Goal: Task Accomplishment & Management: Use online tool/utility

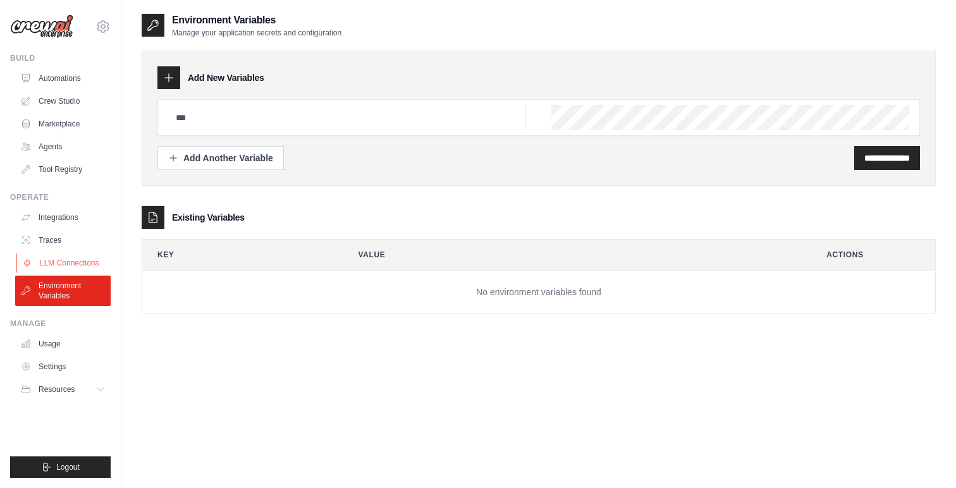
click at [54, 257] on link "LLM Connections" at bounding box center [63, 263] width 95 height 20
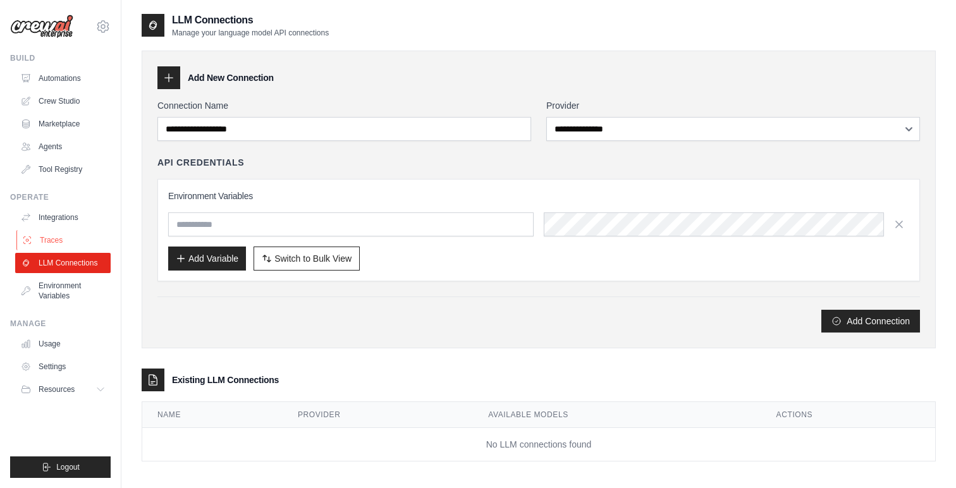
click at [54, 239] on link "Traces" at bounding box center [63, 240] width 95 height 20
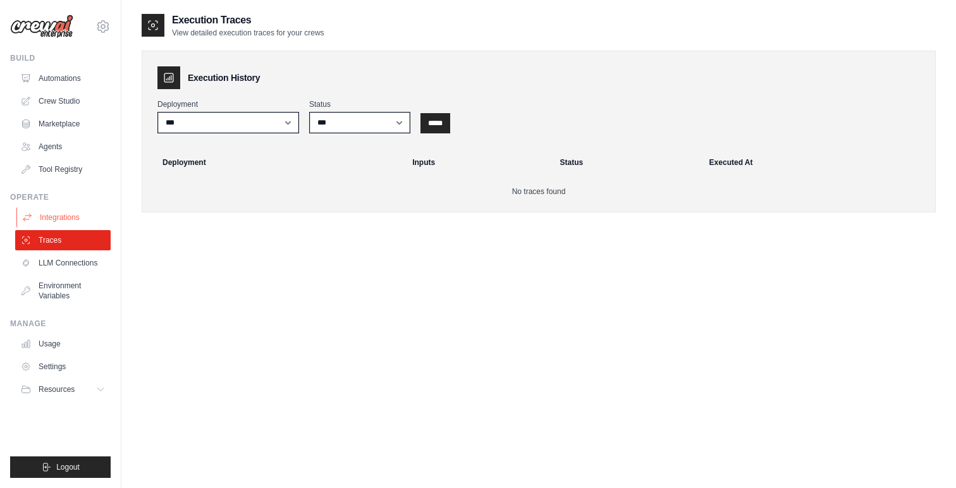
click at [60, 218] on link "Integrations" at bounding box center [63, 217] width 95 height 20
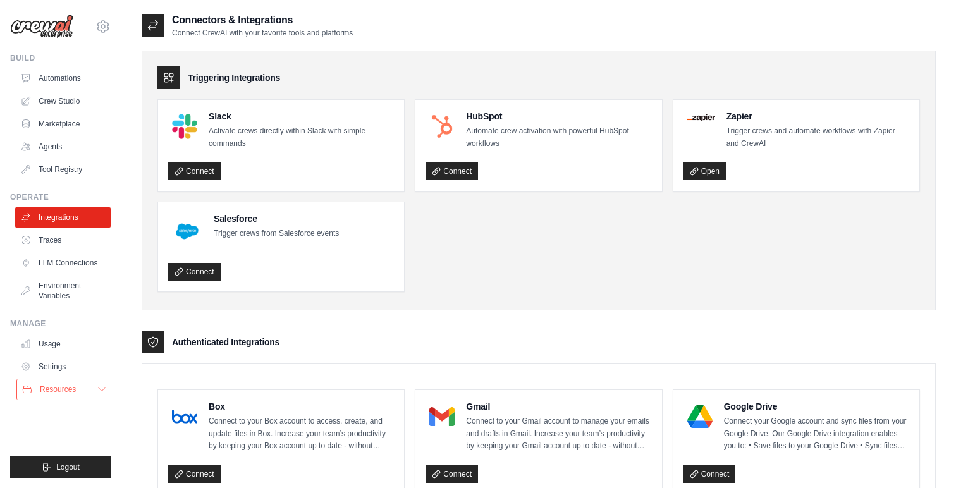
click at [58, 391] on span "Resources" at bounding box center [58, 389] width 36 height 10
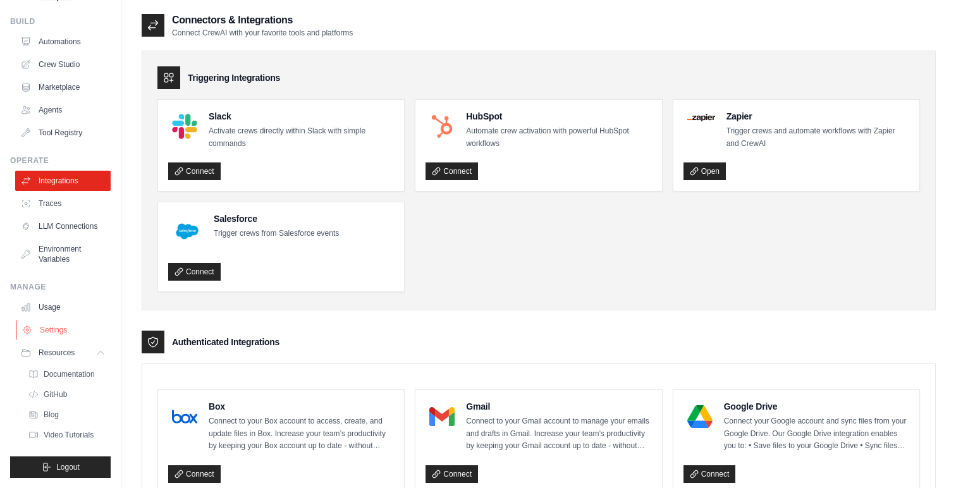
click at [51, 326] on link "Settings" at bounding box center [63, 330] width 95 height 20
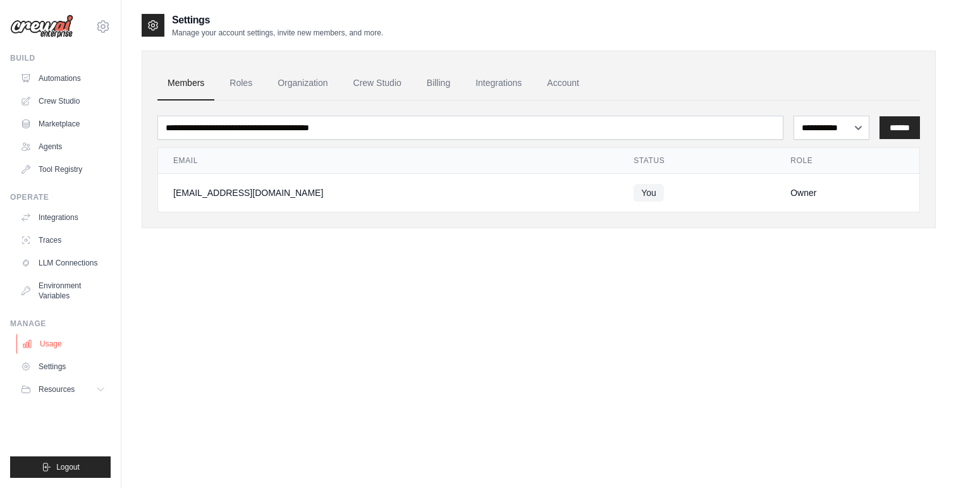
click at [44, 343] on link "Usage" at bounding box center [63, 344] width 95 height 20
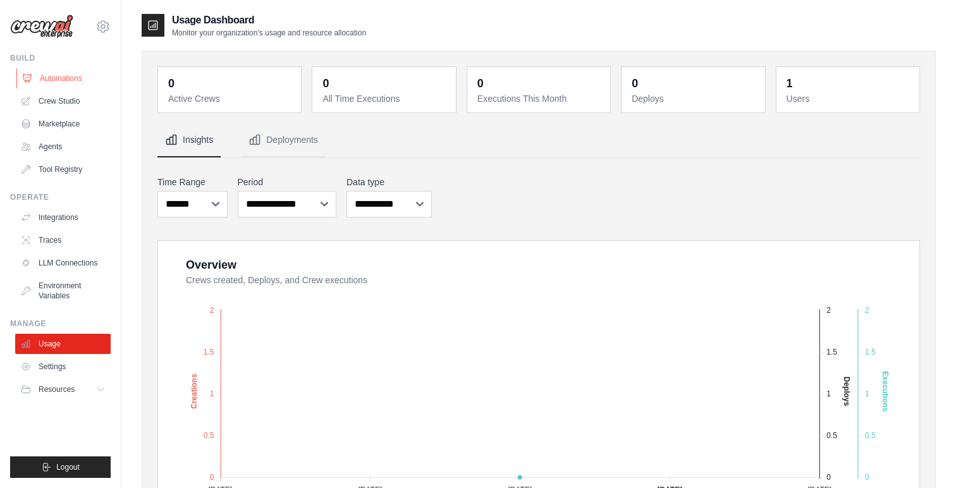
click at [63, 76] on link "Automations" at bounding box center [63, 78] width 95 height 20
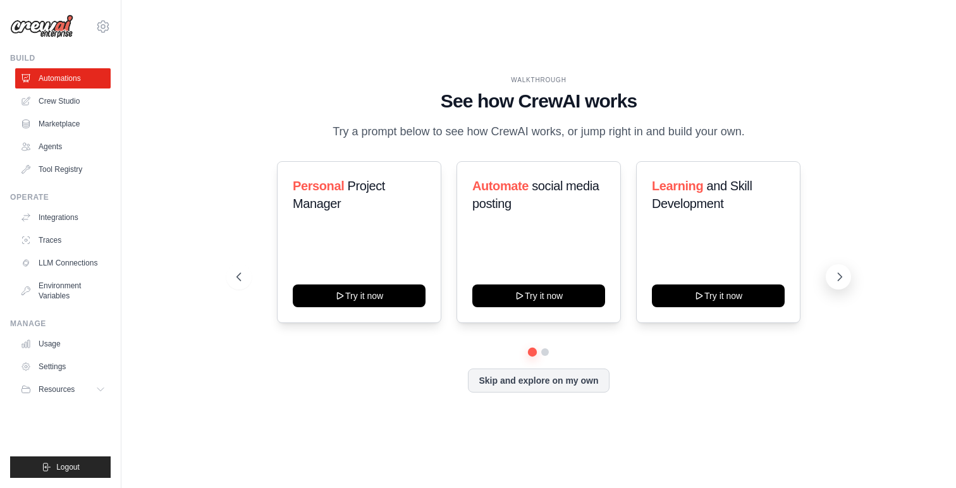
click at [842, 279] on icon at bounding box center [839, 277] width 13 height 13
click at [838, 281] on icon at bounding box center [839, 277] width 13 height 13
click at [548, 351] on button at bounding box center [545, 352] width 9 height 9
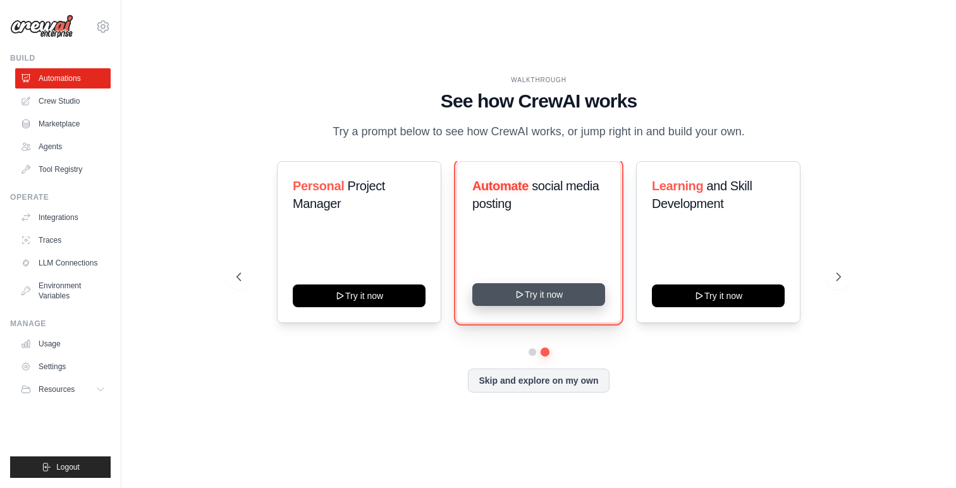
click at [528, 297] on button "Try it now" at bounding box center [538, 294] width 133 height 23
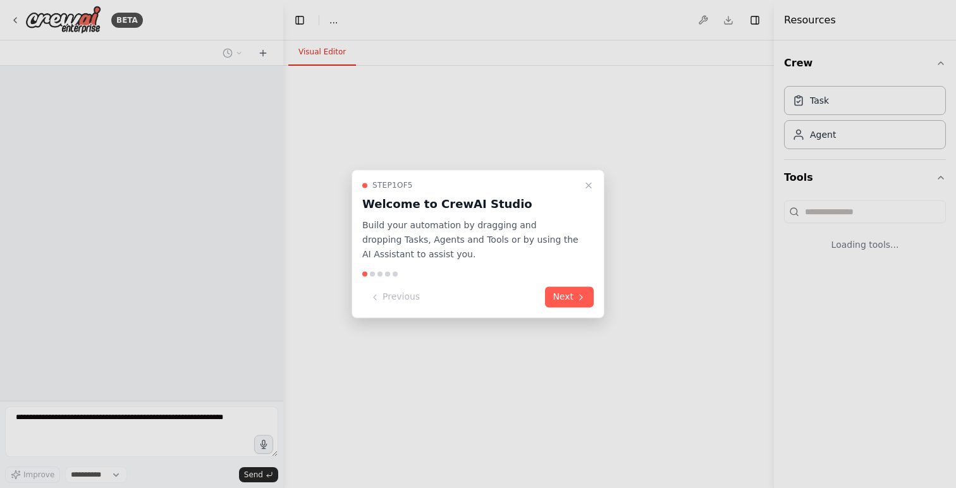
select select "****"
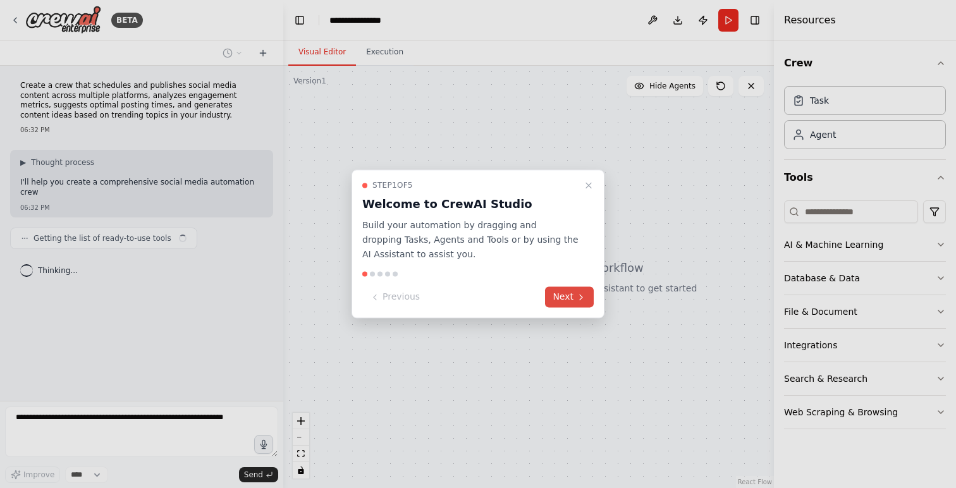
click at [572, 298] on button "Next" at bounding box center [569, 297] width 49 height 21
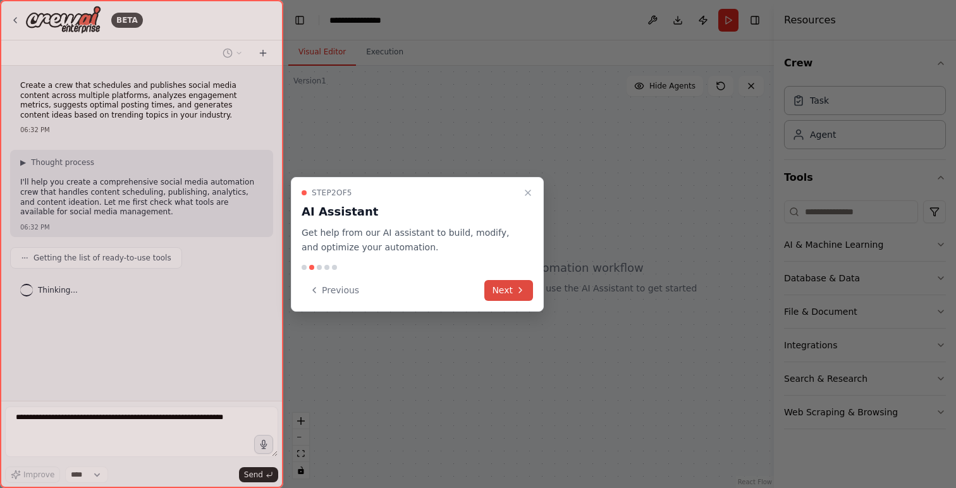
click at [513, 293] on button "Next" at bounding box center [508, 290] width 49 height 21
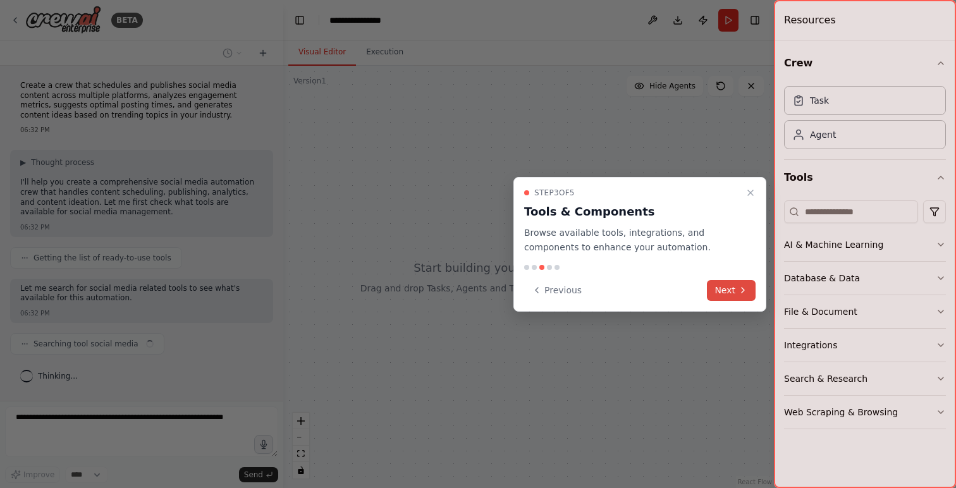
click at [726, 290] on button "Next" at bounding box center [731, 290] width 49 height 21
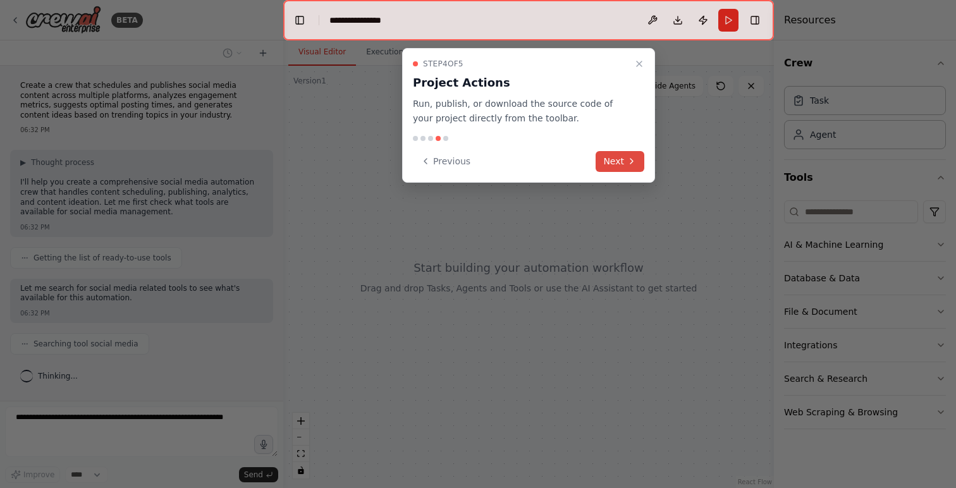
click at [620, 164] on button "Next" at bounding box center [620, 161] width 49 height 21
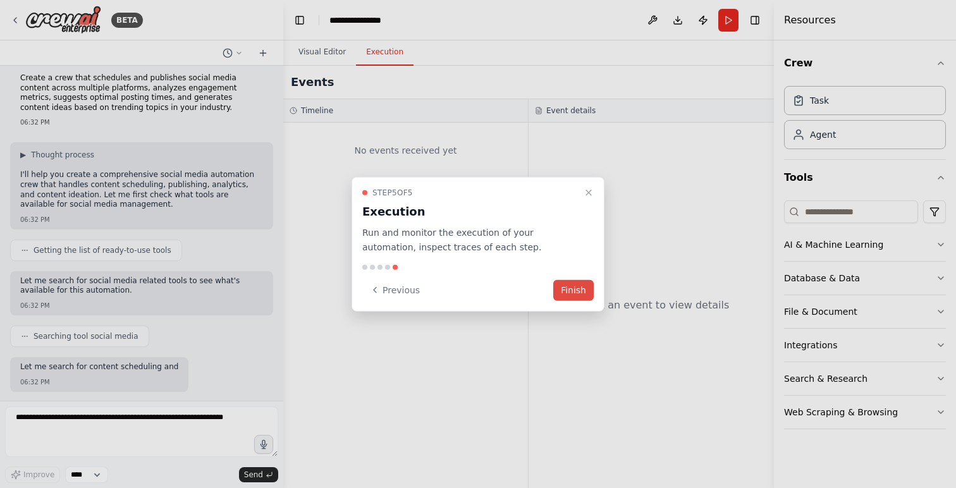
scroll to position [72, 0]
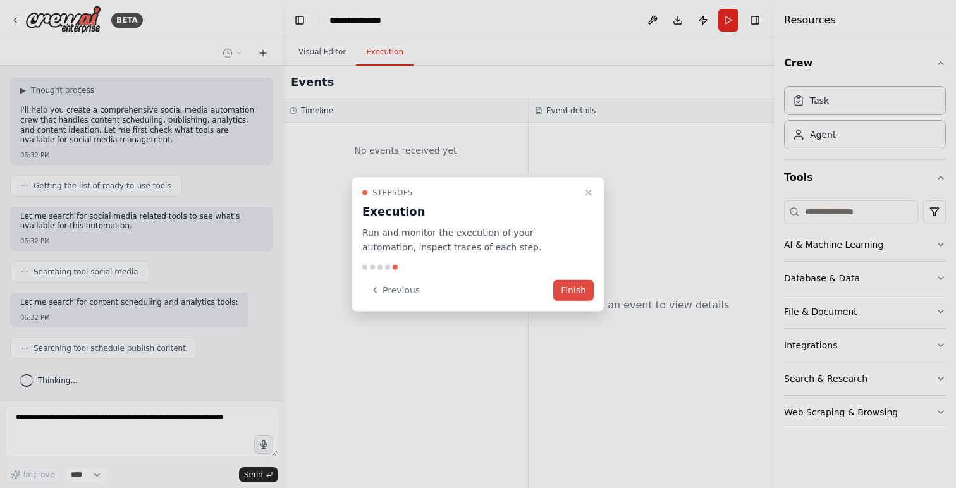
click at [568, 292] on button "Finish" at bounding box center [573, 289] width 40 height 21
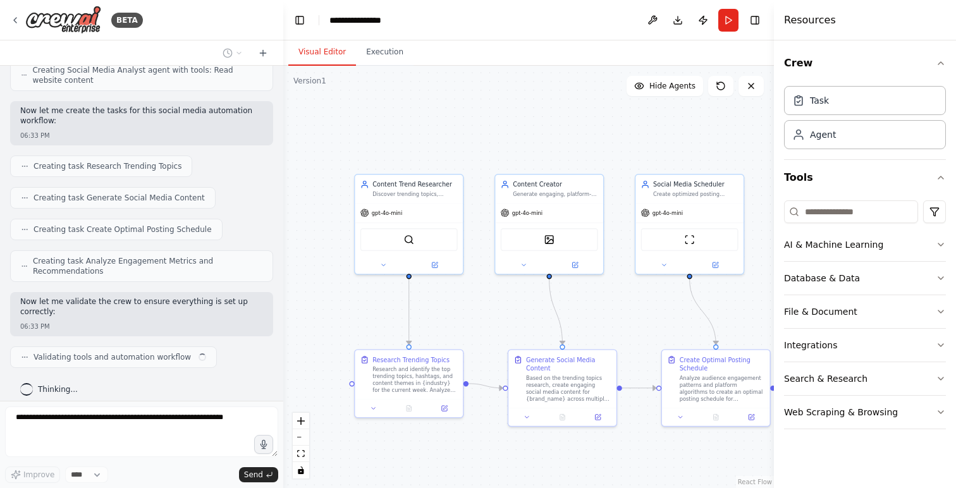
scroll to position [915, 0]
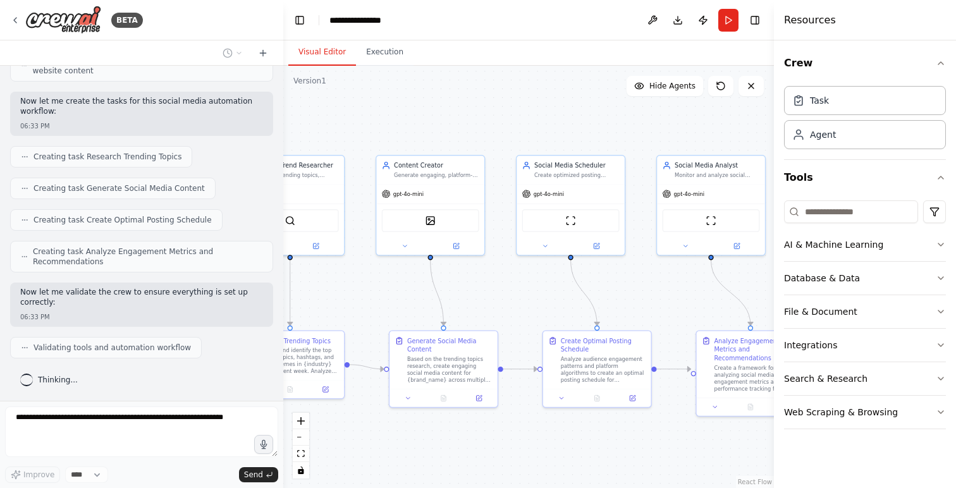
drag, startPoint x: 664, startPoint y: 311, endPoint x: 498, endPoint y: 281, distance: 168.3
click at [498, 281] on div ".deletable-edge-delete-btn { width: 20px; height: 20px; border: 0px solid #ffff…" at bounding box center [528, 277] width 491 height 422
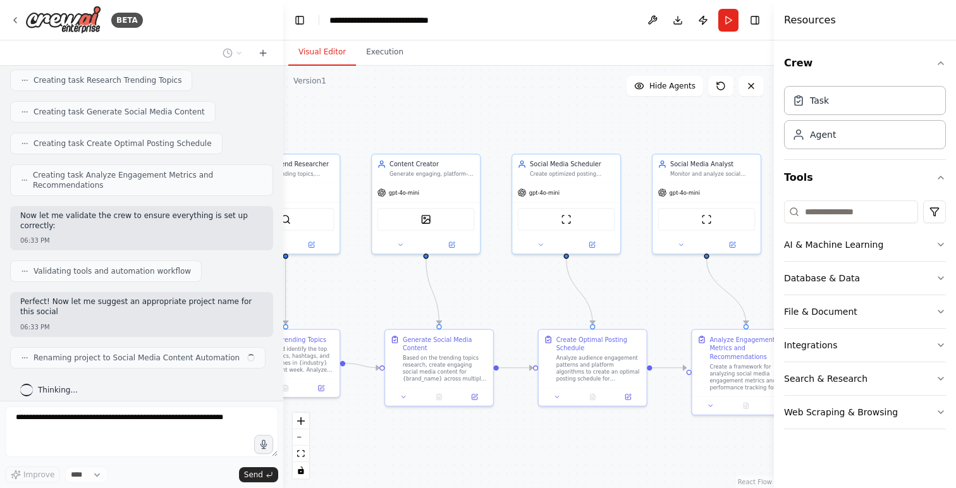
scroll to position [1001, 0]
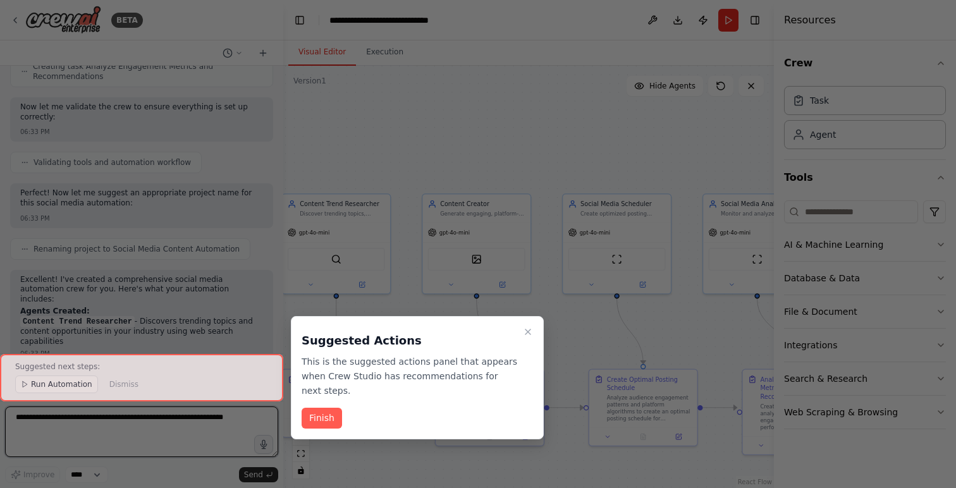
drag, startPoint x: 398, startPoint y: 127, endPoint x: 444, endPoint y: 166, distance: 60.6
click at [445, 166] on div "BETA Create a crew that schedules and publishes social media content across mul…" at bounding box center [478, 244] width 956 height 488
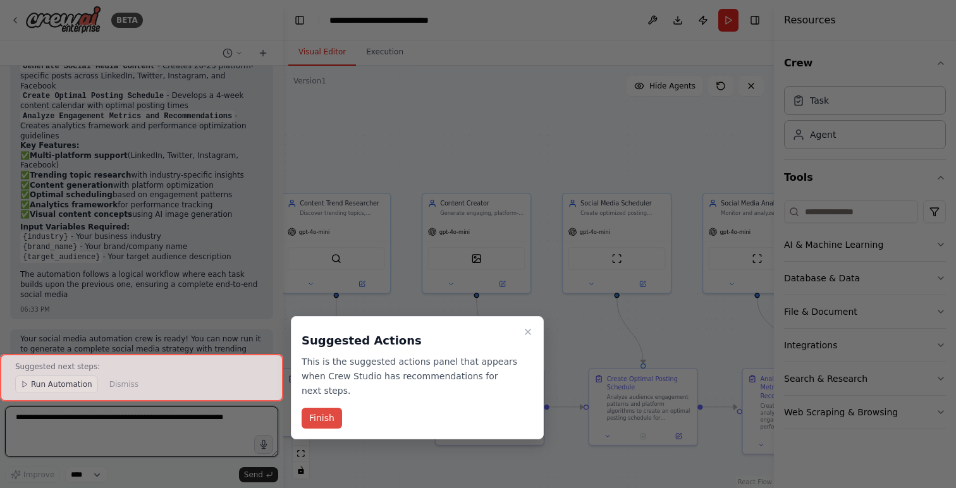
scroll to position [1485, 0]
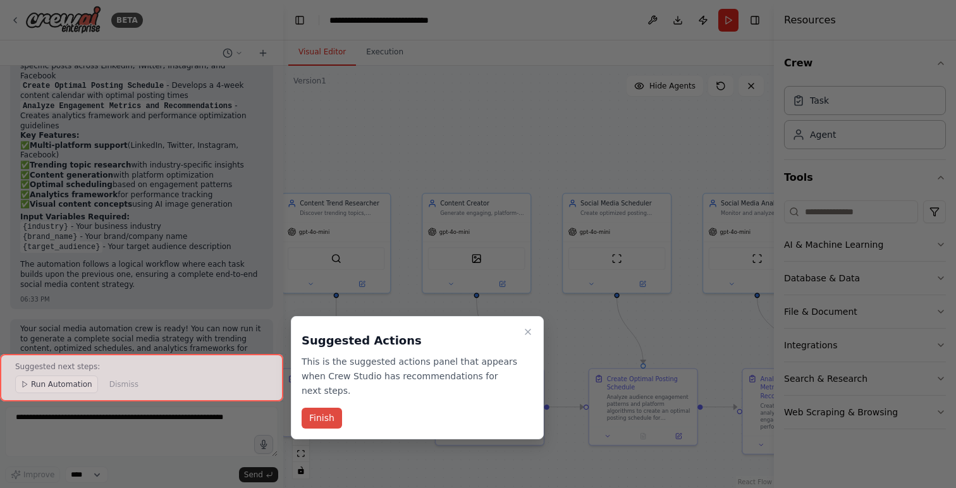
click at [324, 421] on button "Finish" at bounding box center [322, 418] width 40 height 21
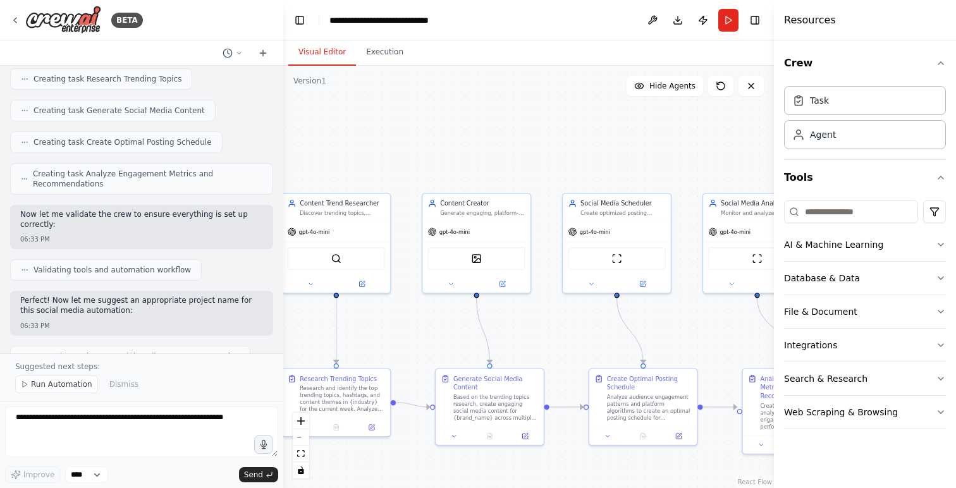
scroll to position [984, 0]
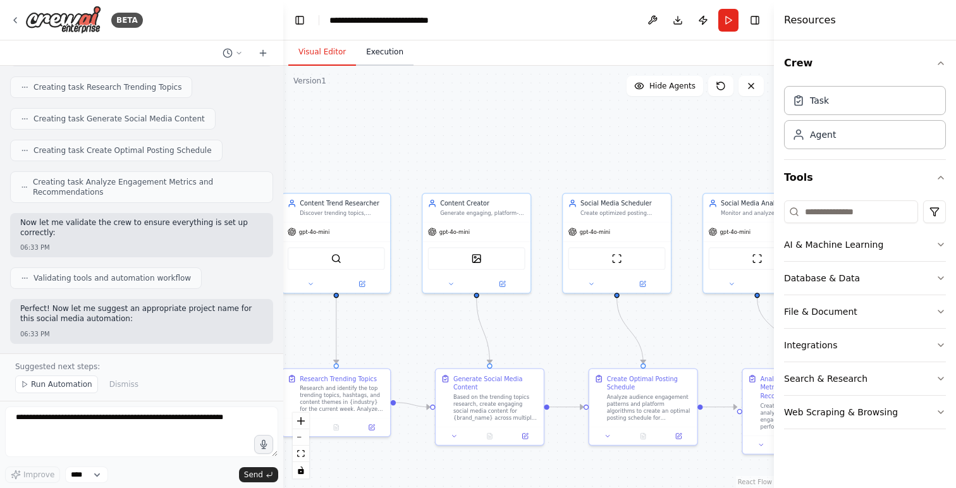
click at [379, 53] on button "Execution" at bounding box center [385, 52] width 58 height 27
click at [329, 54] on button "Visual Editor" at bounding box center [322, 52] width 68 height 27
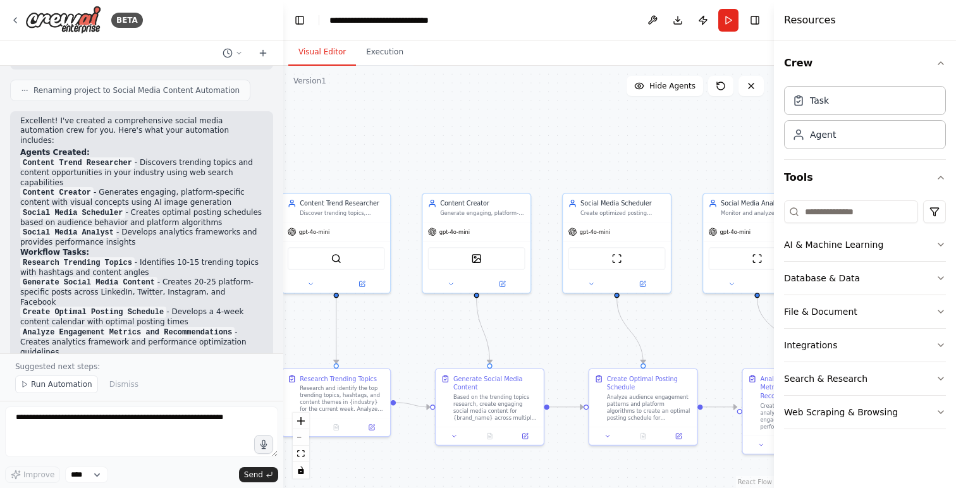
scroll to position [1485, 0]
